Goal: Find contact information: Find contact information

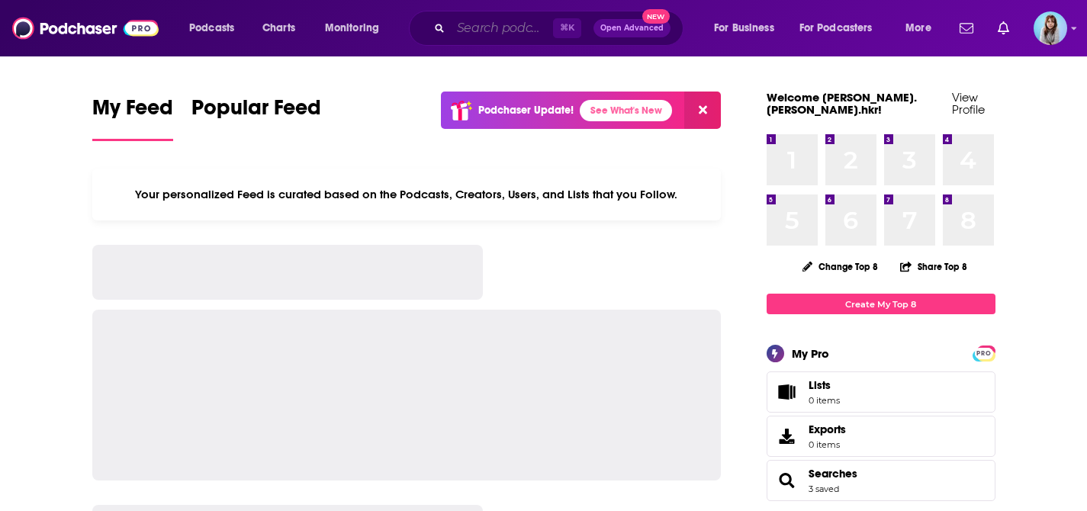
click at [477, 33] on input "Search podcasts, credits, & more..." at bounding box center [502, 28] width 102 height 24
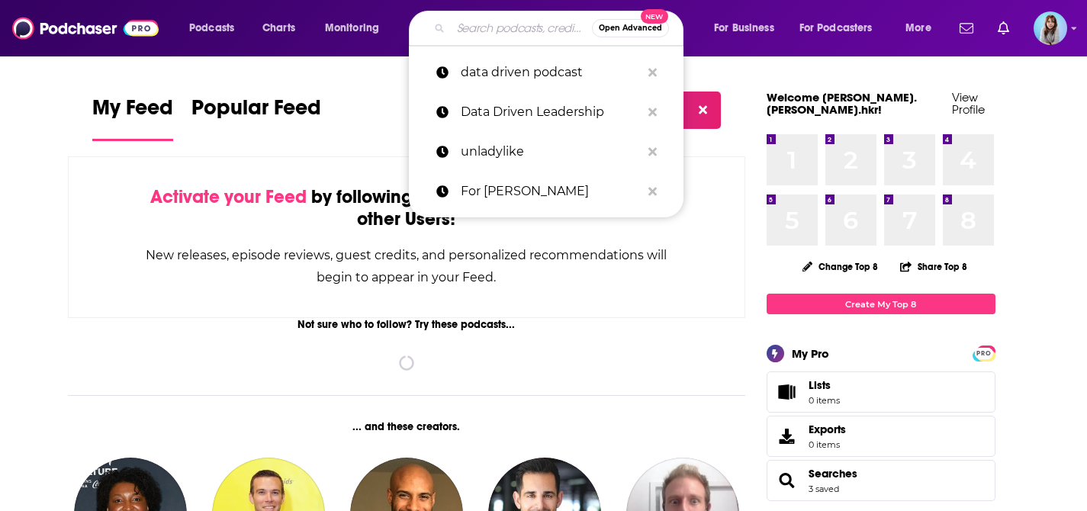
paste input "Data Driven Leadership"
type input "Data Driven Leadership"
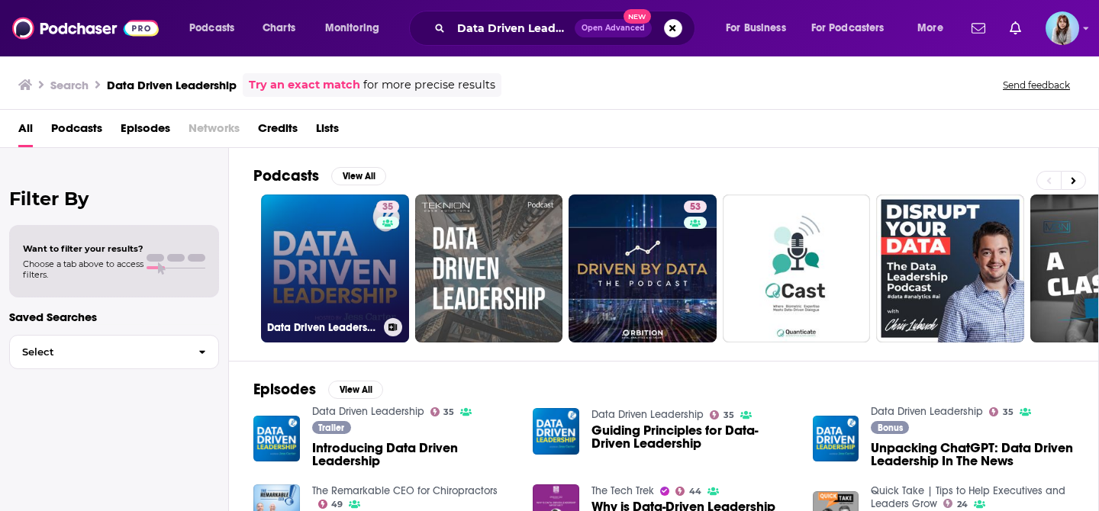
click at [356, 317] on link "35 Data Driven Leadership" at bounding box center [335, 269] width 148 height 148
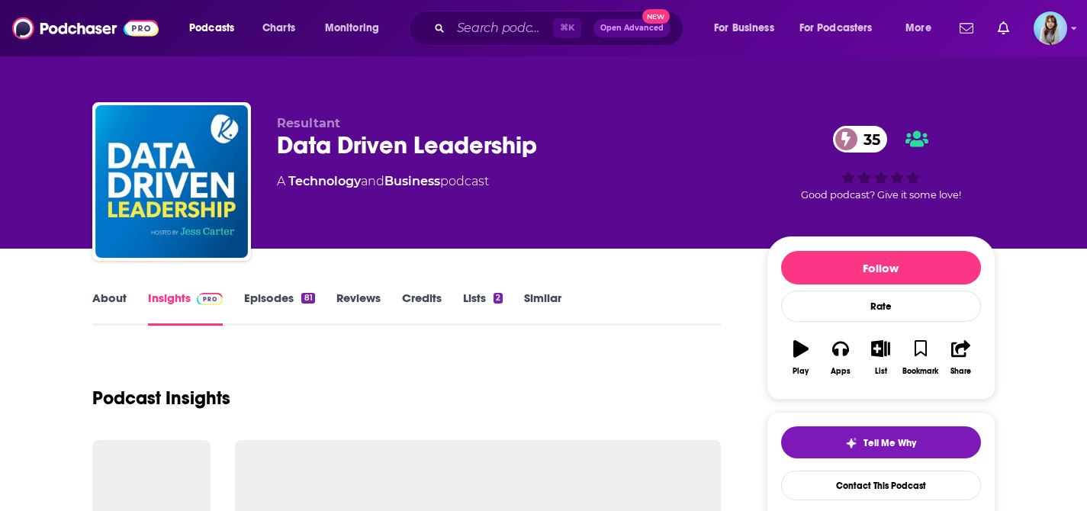
scroll to position [234, 0]
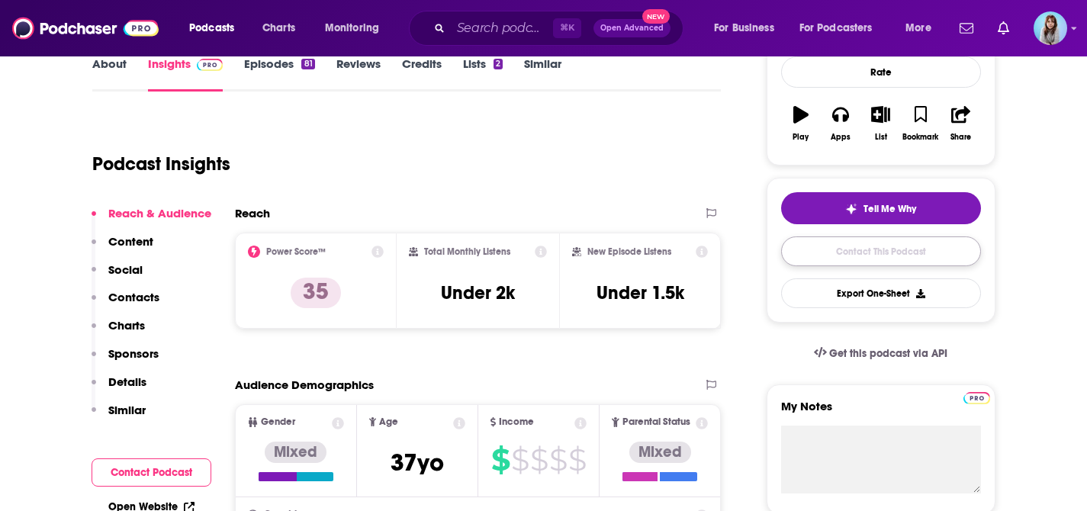
click at [823, 263] on link "Contact This Podcast" at bounding box center [881, 252] width 200 height 30
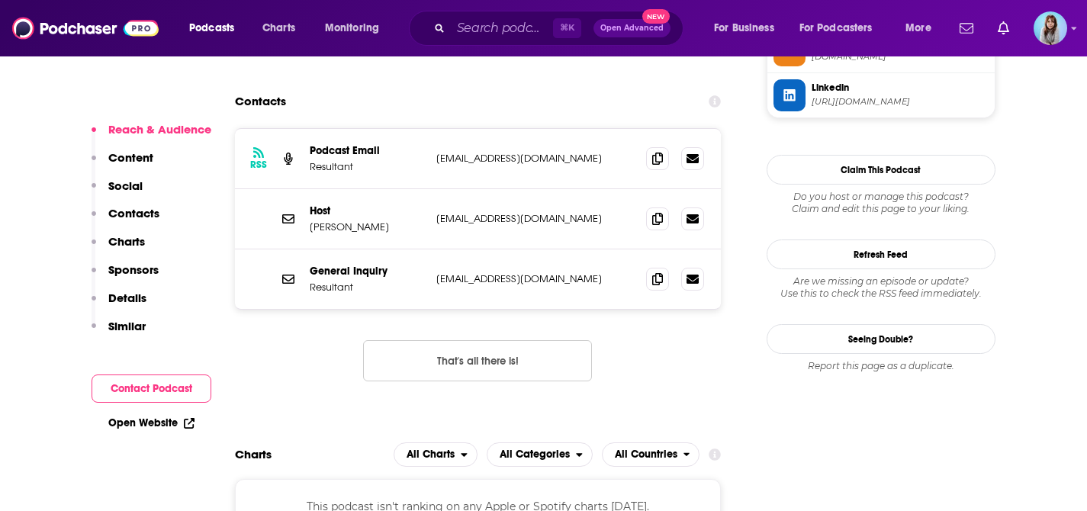
scroll to position [1433, 0]
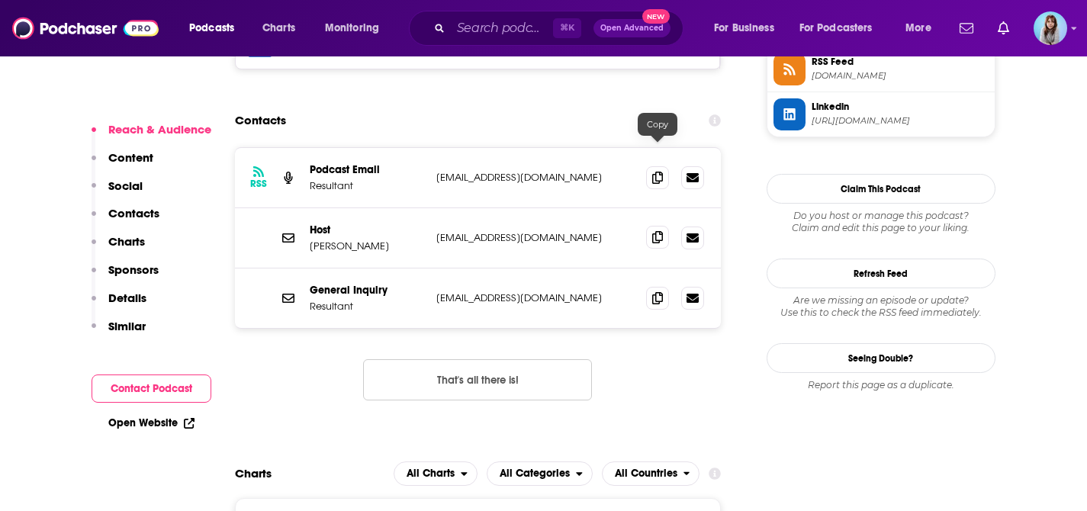
click at [660, 231] on icon at bounding box center [657, 237] width 11 height 12
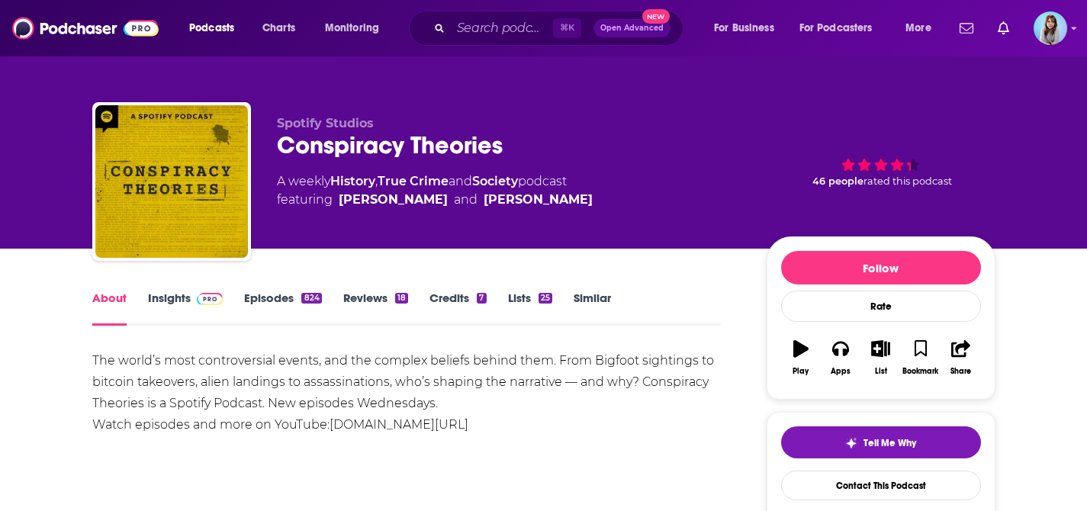
scroll to position [296, 0]
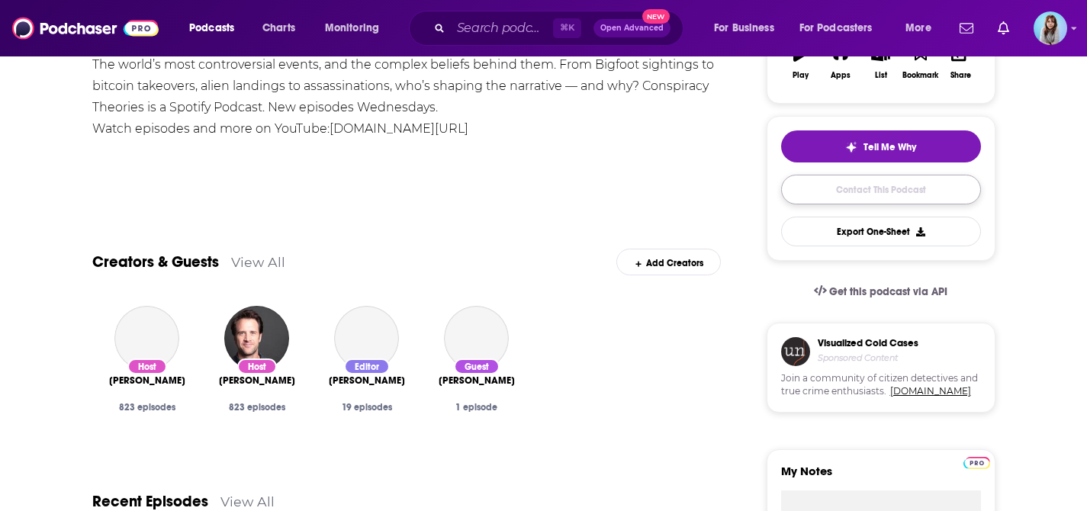
click at [846, 186] on link "Contact This Podcast" at bounding box center [881, 190] width 200 height 30
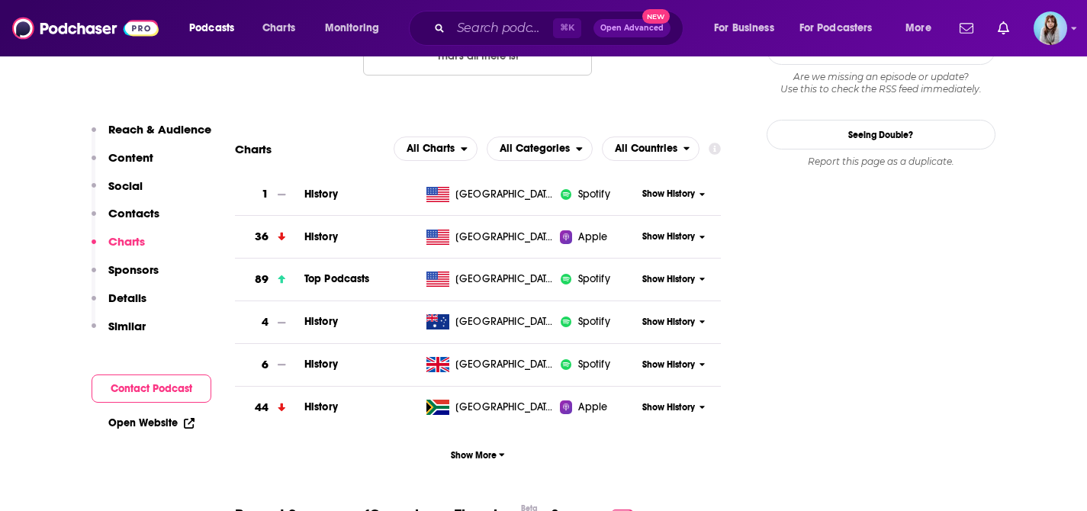
scroll to position [1397, 0]
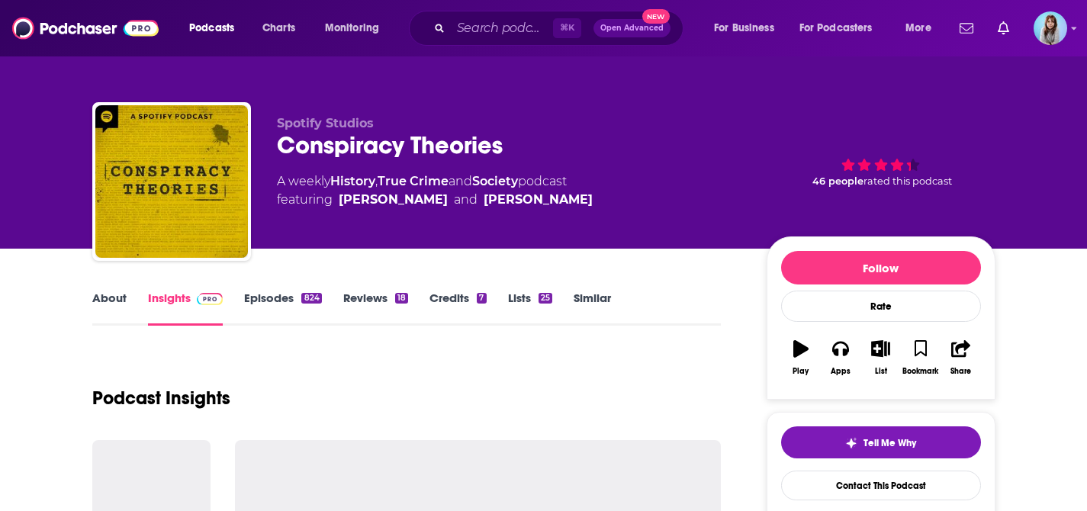
scroll to position [248, 0]
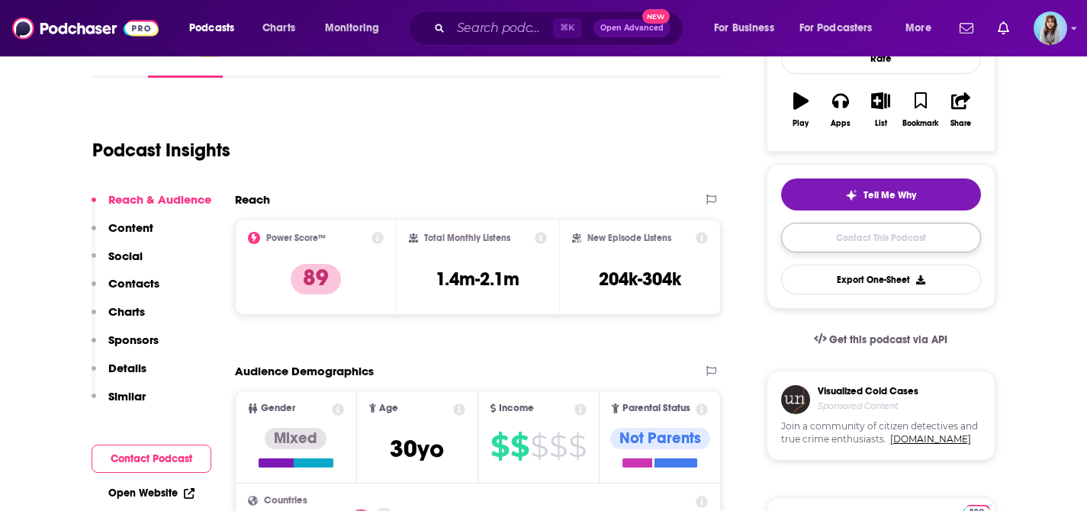
click at [849, 246] on link "Contact This Podcast" at bounding box center [881, 238] width 200 height 30
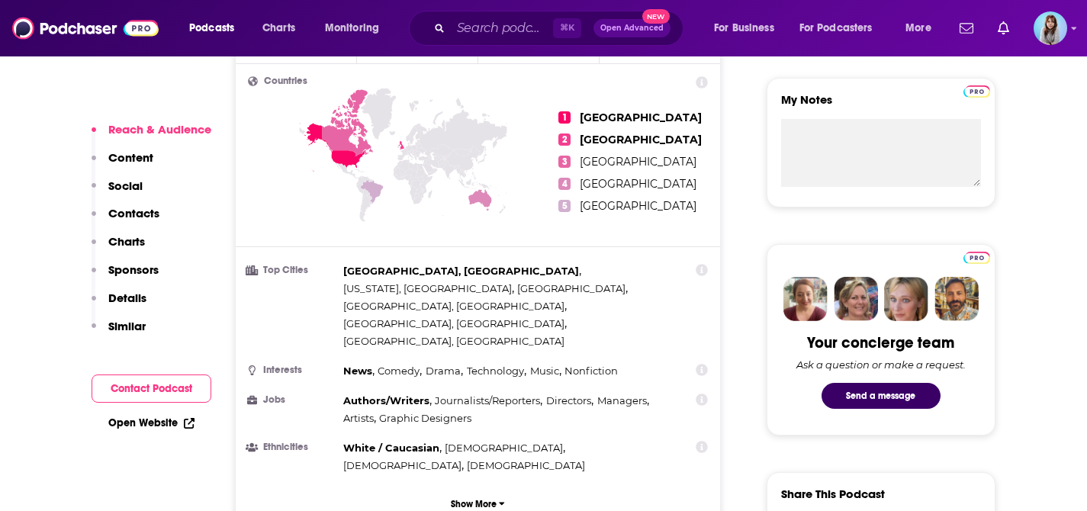
scroll to position [855, 0]
